Goal: Task Accomplishment & Management: Use online tool/utility

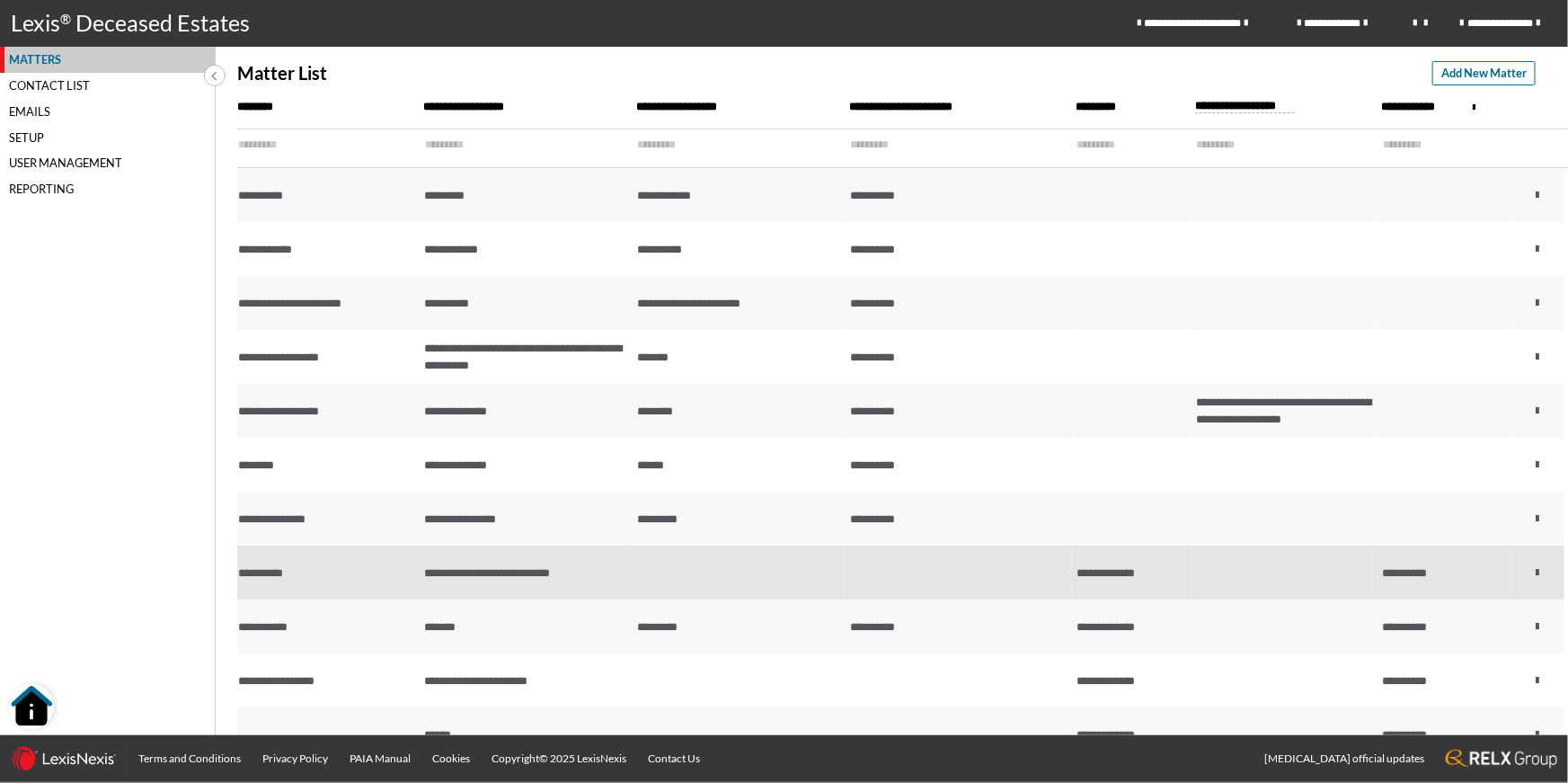
click at [638, 588] on td at bounding box center [739, 572] width 213 height 54
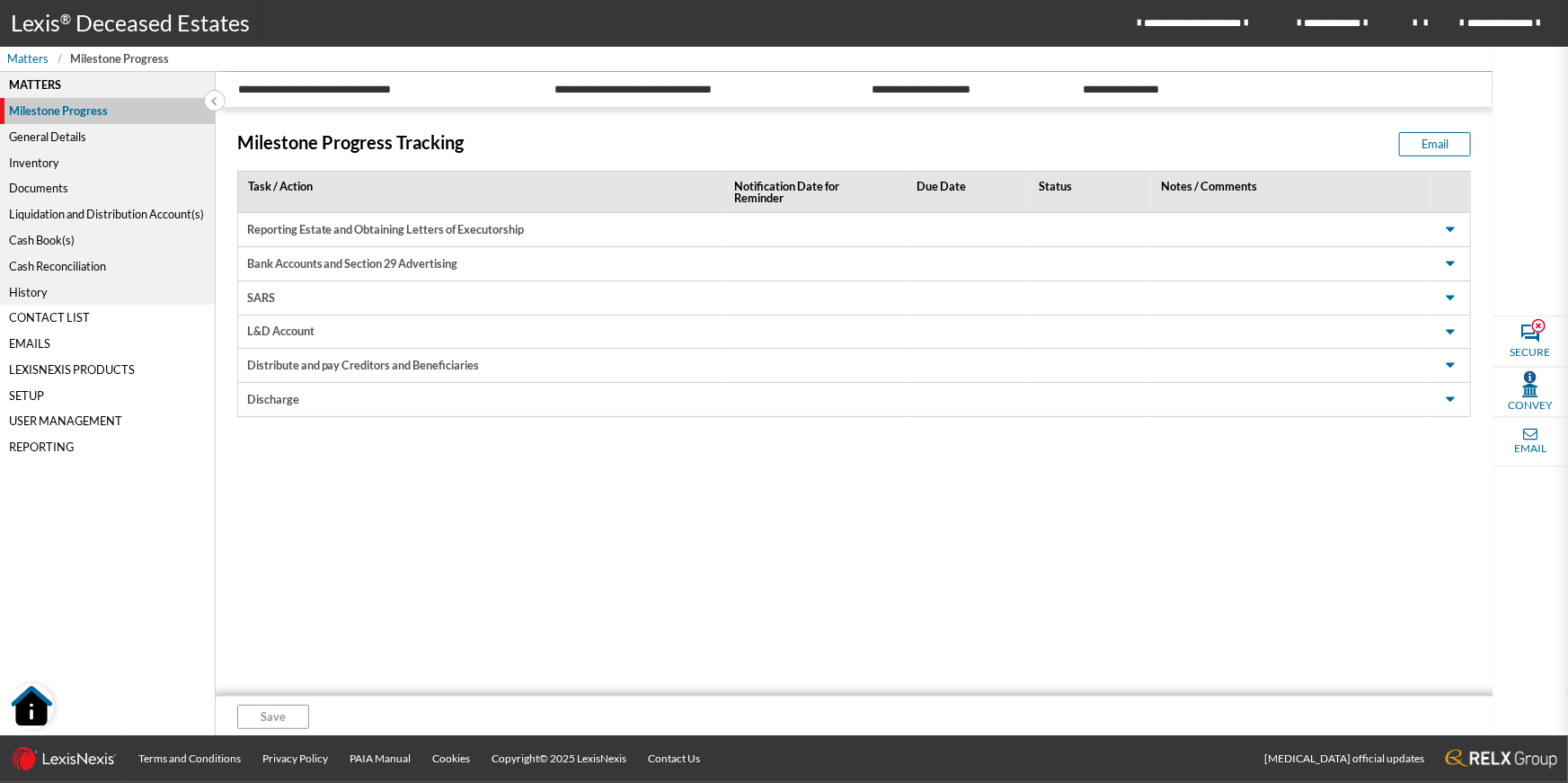
click at [81, 264] on div "Cash Reconciliation" at bounding box center [107, 265] width 215 height 26
